Goal: Task Accomplishment & Management: Complete application form

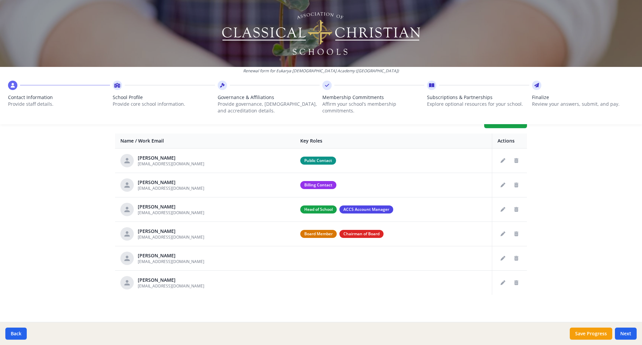
scroll to position [256, 0]
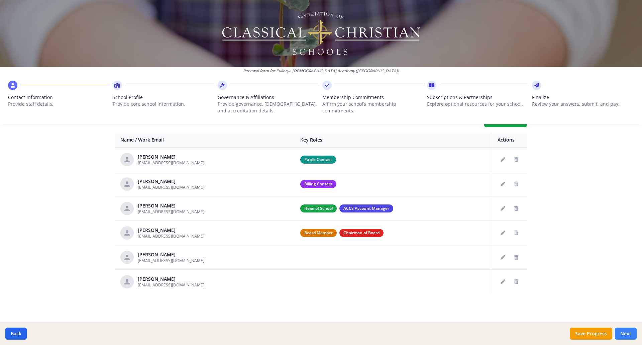
click at [625, 335] on button "Next" at bounding box center [626, 333] width 22 height 12
type input "(540) 868-0081"
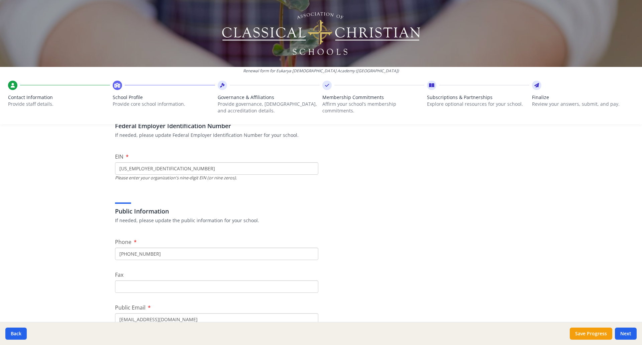
scroll to position [201, 0]
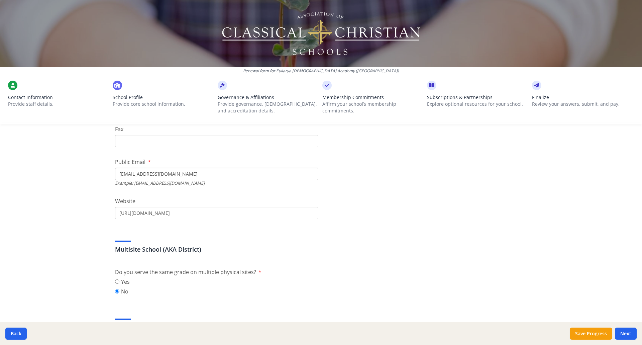
drag, startPoint x: 133, startPoint y: 173, endPoint x: 115, endPoint y: 175, distance: 18.1
click at [115, 175] on input "jhughes@eukaryaacademy.com" at bounding box center [216, 173] width 203 height 12
type input "info@eukaryaacademy.com"
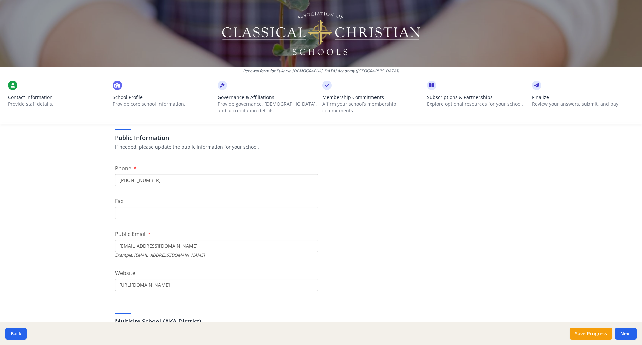
scroll to position [0, 0]
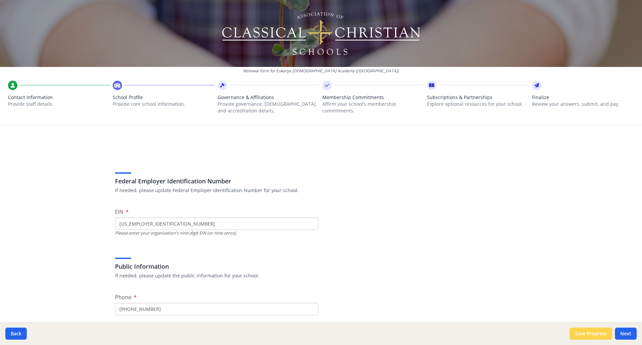
click at [596, 335] on button "Save Progress" at bounding box center [591, 333] width 42 height 12
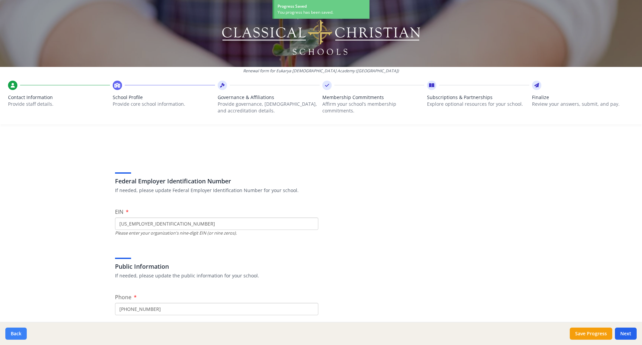
click at [11, 333] on button "Back" at bounding box center [15, 333] width 21 height 12
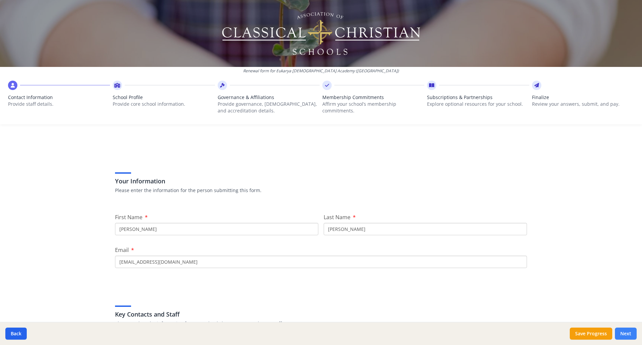
click at [626, 337] on button "Next" at bounding box center [626, 333] width 22 height 12
type input "(540) 868-0081"
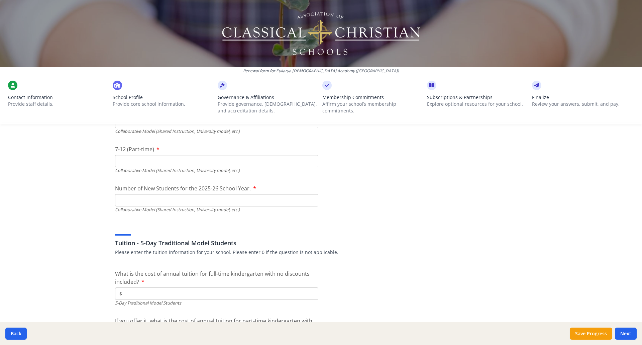
scroll to position [1738, 0]
